Goal: Task Accomplishment & Management: Manage account settings

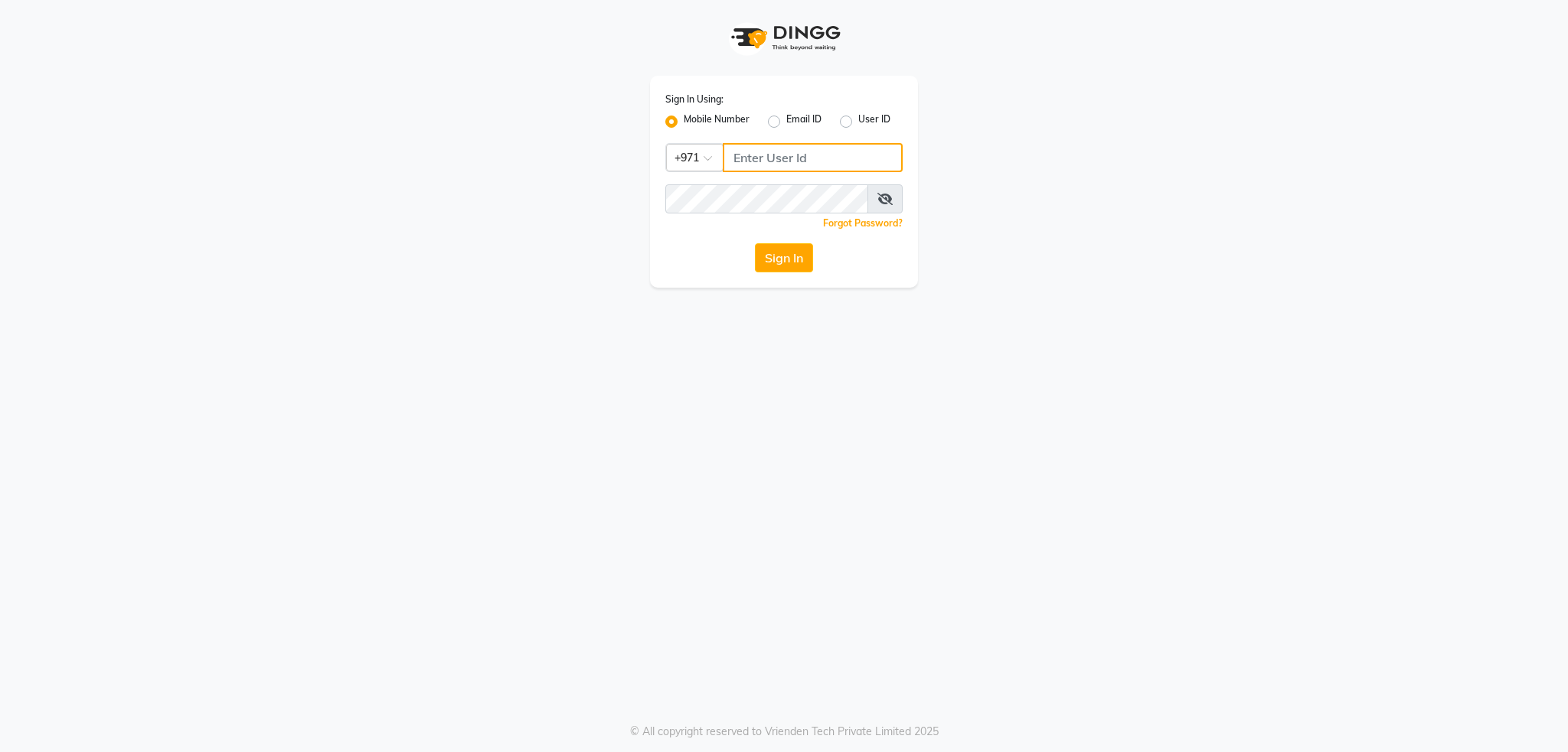
type input "502586105"
click at [858, 123] on label "User ID" at bounding box center [874, 122] width 33 height 19
click at [858, 123] on input "User ID" at bounding box center [863, 117] width 10 height 10
radio input "true"
radio input "false"
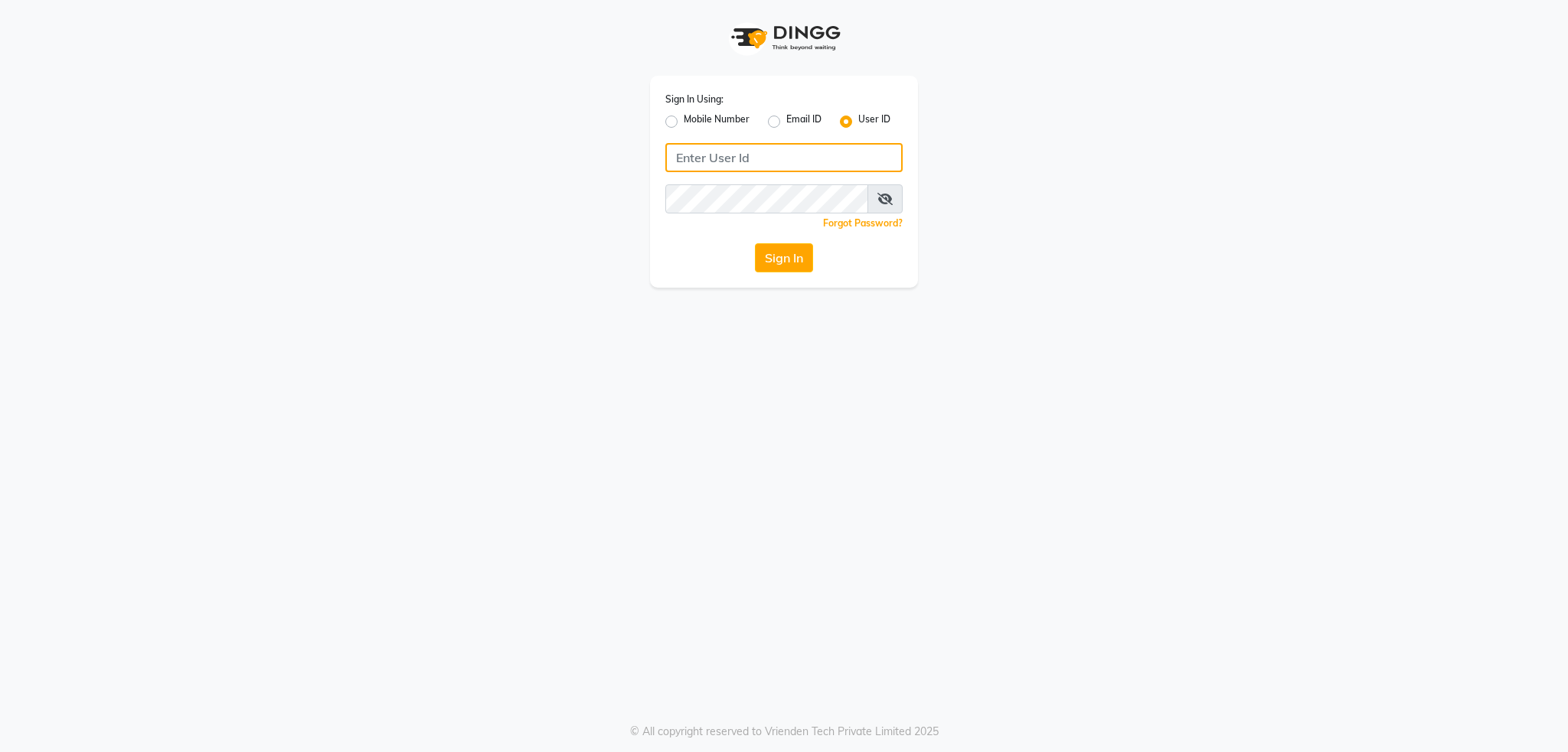
click at [753, 164] on input "Username" at bounding box center [784, 157] width 238 height 29
click at [684, 123] on label "Mobile Number" at bounding box center [716, 122] width 66 height 19
click at [684, 123] on input "Mobile Number" at bounding box center [688, 117] width 10 height 10
radio input "true"
radio input "false"
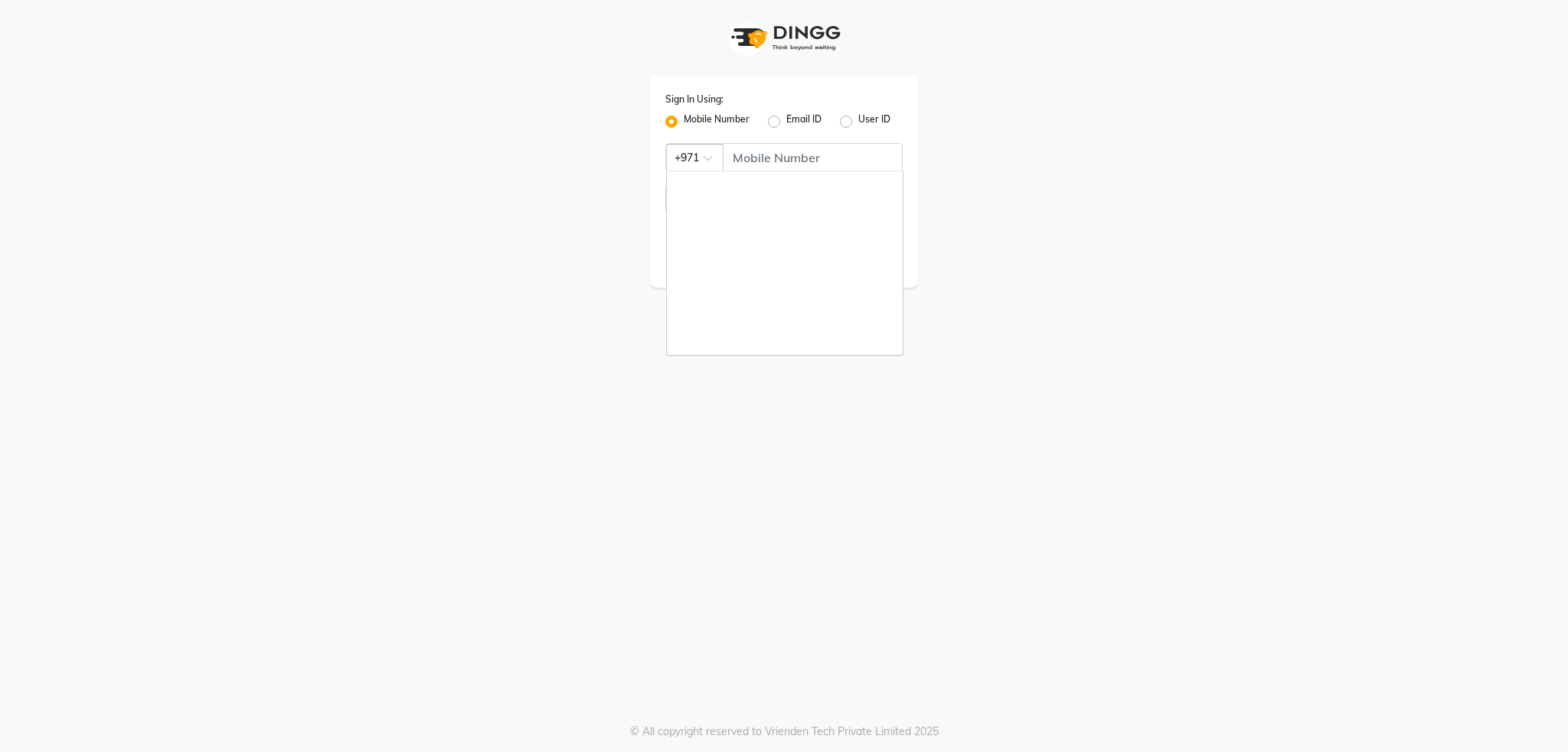
click at [689, 161] on div at bounding box center [695, 156] width 56 height 16
click at [797, 150] on input "Username" at bounding box center [813, 157] width 180 height 29
type input "2"
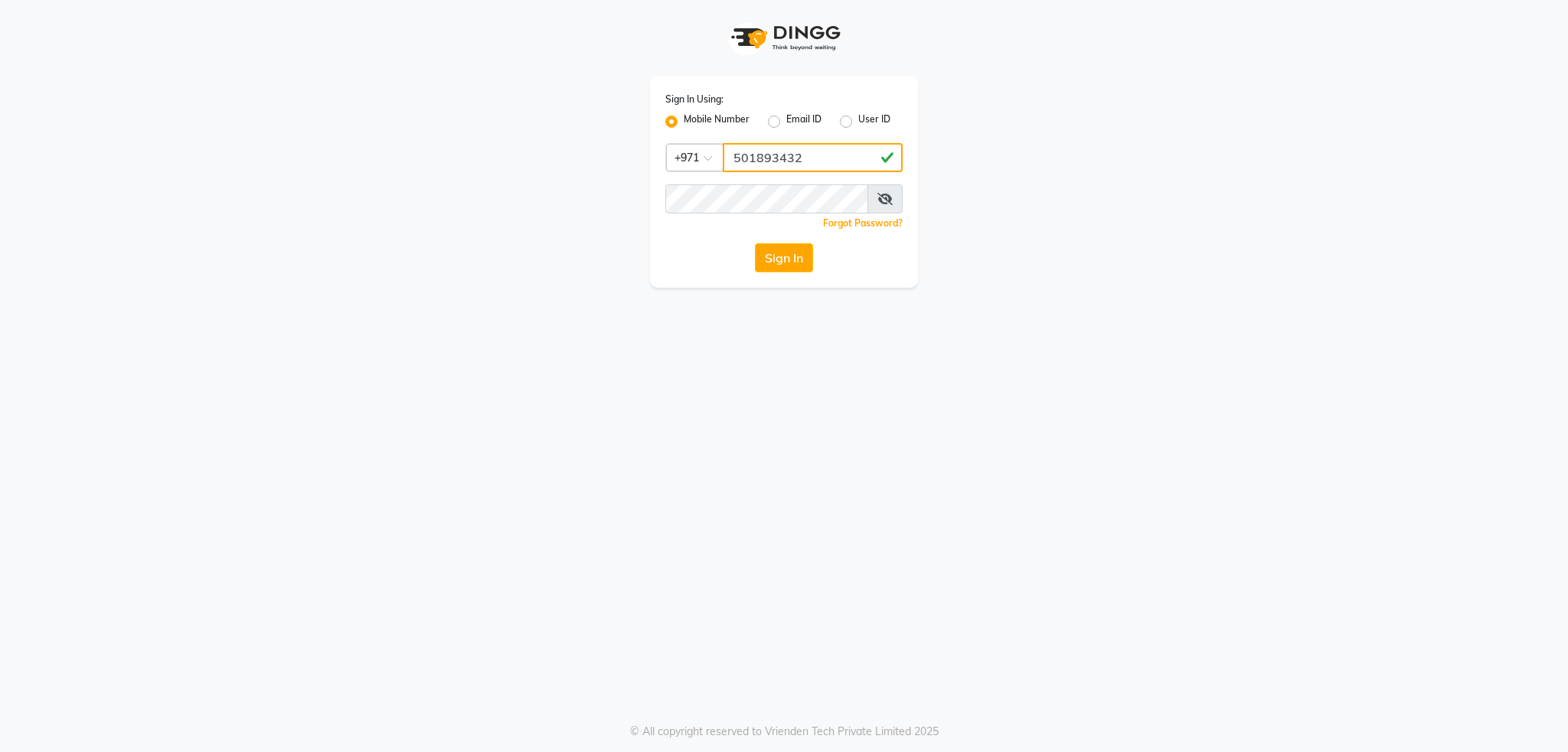
type input "501893432"
drag, startPoint x: 589, startPoint y: 397, endPoint x: 599, endPoint y: 389, distance: 12.8
click at [589, 398] on div "Sign In Using: Mobile Number Email ID User ID Country Code × [PHONE_NUMBER] Rem…" at bounding box center [784, 376] width 1568 height 752
click at [770, 265] on button "Sign In" at bounding box center [784, 257] width 59 height 29
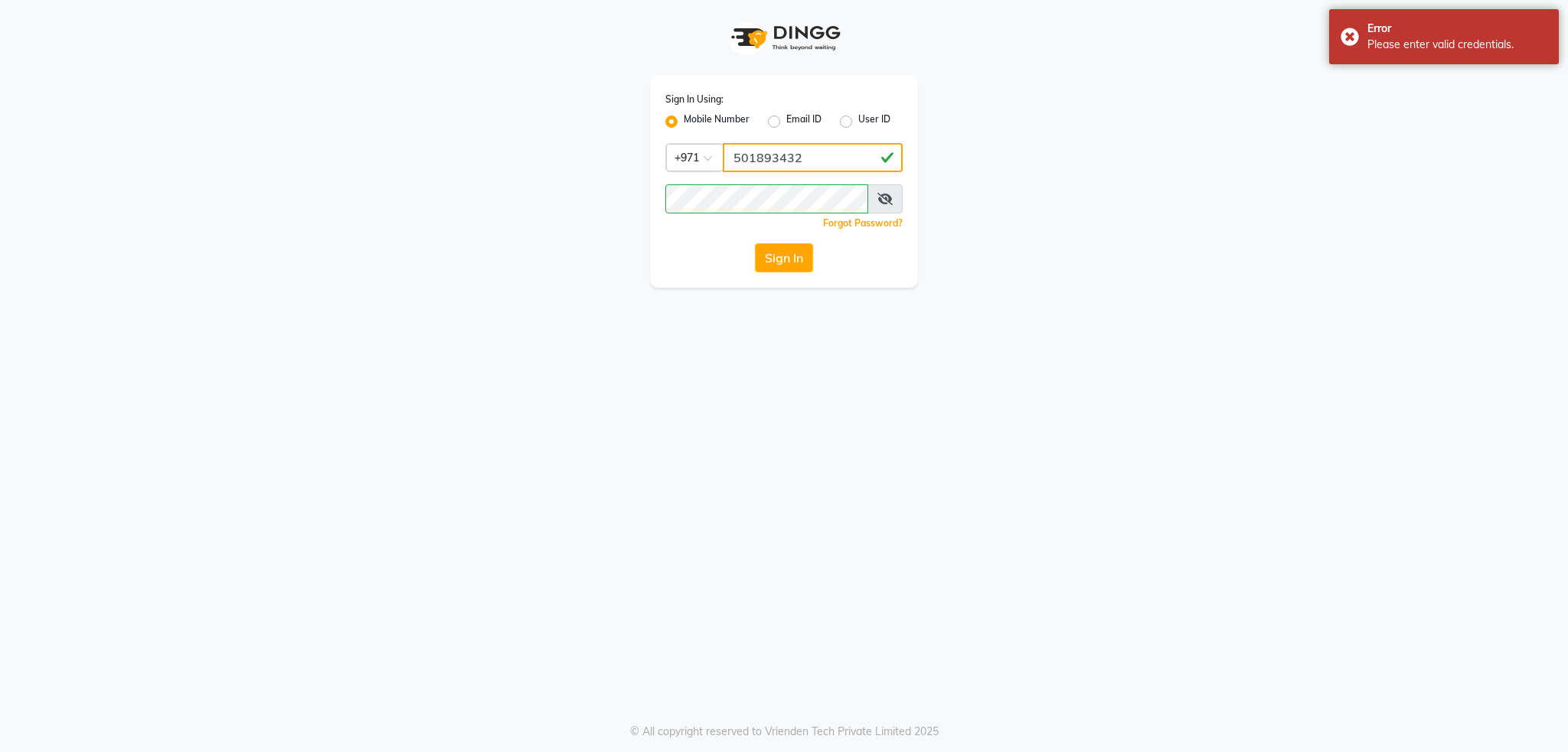
click at [806, 161] on input "501893432" at bounding box center [813, 157] width 180 height 29
click at [889, 206] on span at bounding box center [885, 199] width 35 height 29
click at [880, 206] on span at bounding box center [885, 199] width 35 height 29
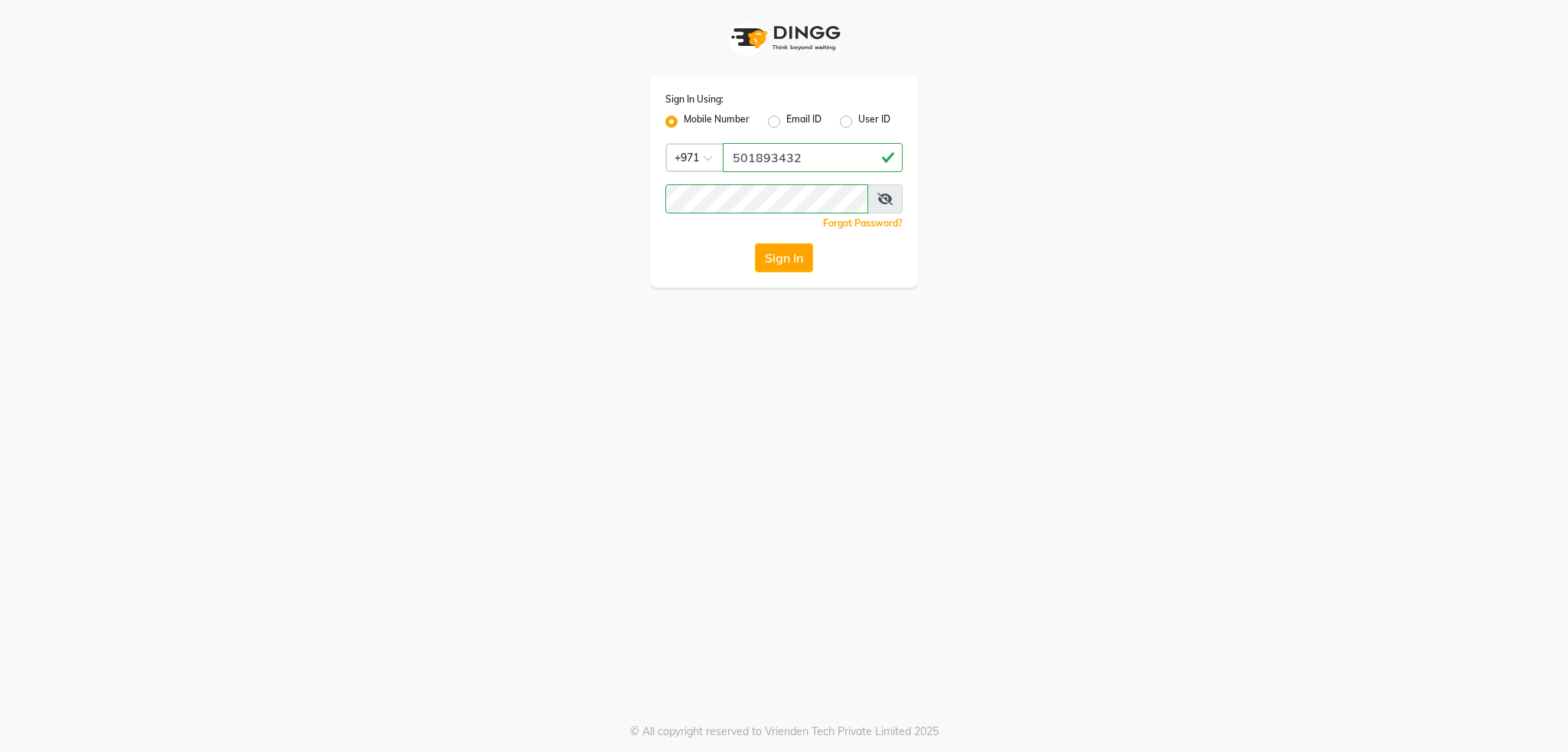
drag, startPoint x: 412, startPoint y: 348, endPoint x: 550, endPoint y: 308, distance: 143.7
click at [412, 348] on div "Sign In Using: Mobile Number Email ID User ID Country Code × [PHONE_NUMBER] Rem…" at bounding box center [784, 376] width 1568 height 752
click at [791, 259] on button "Sign In" at bounding box center [784, 257] width 59 height 29
